Goal: Find specific page/section: Find specific page/section

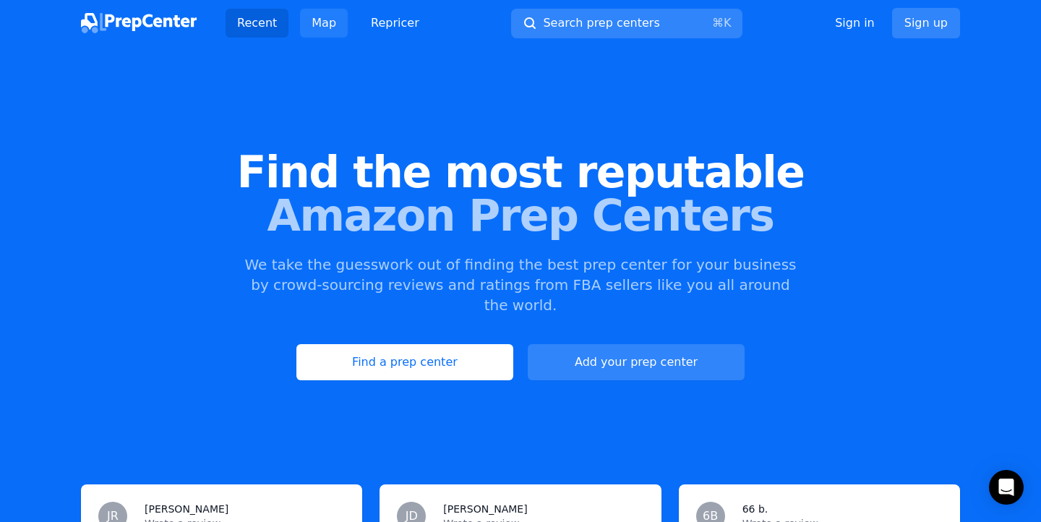
click at [328, 27] on link "Map" at bounding box center [324, 23] width 48 height 29
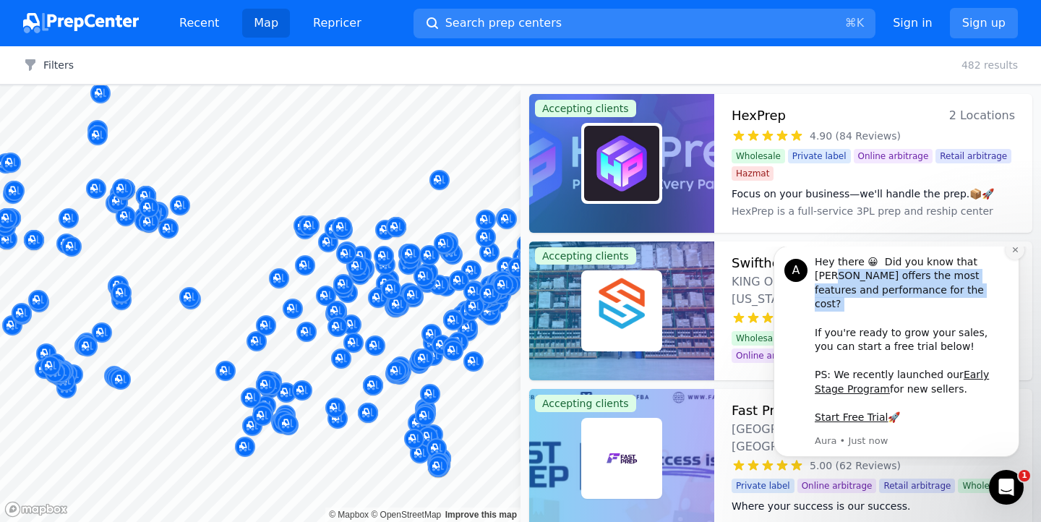
drag, startPoint x: 878, startPoint y: 320, endPoint x: 1017, endPoint y: 269, distance: 148.7
click at [1009, 269] on div "A Hey there 😀 Did you know that [PERSON_NAME] offers the most features and perf…" at bounding box center [896, 351] width 224 height 192
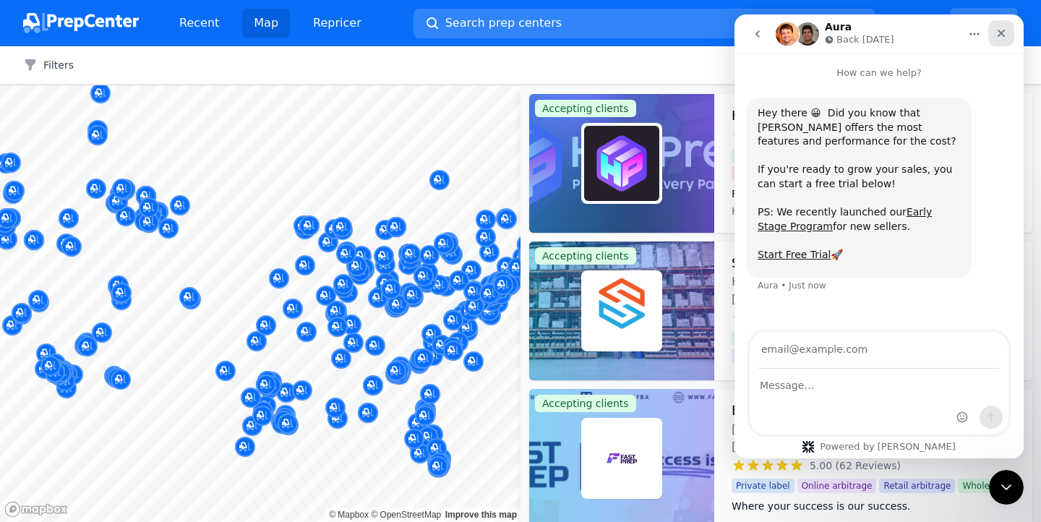
click at [1003, 26] on div "Close" at bounding box center [1001, 33] width 26 height 26
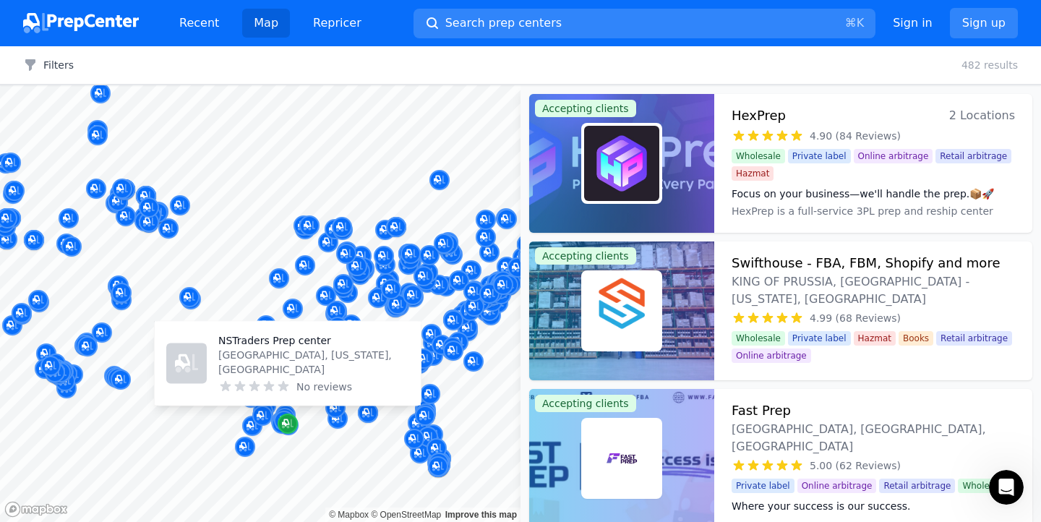
click at [288, 426] on icon "Map marker" at bounding box center [288, 423] width 12 height 9
click at [290, 422] on icon "Map marker" at bounding box center [288, 423] width 12 height 14
click at [268, 348] on p "NSTraders Prep center" at bounding box center [313, 340] width 191 height 14
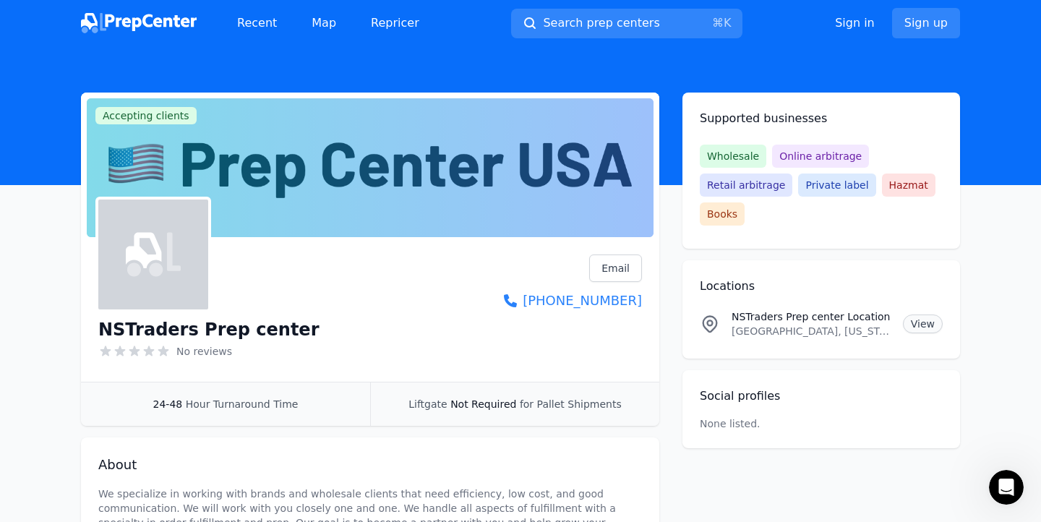
click at [920, 328] on link "View" at bounding box center [923, 324] width 40 height 19
